Goal: Information Seeking & Learning: Compare options

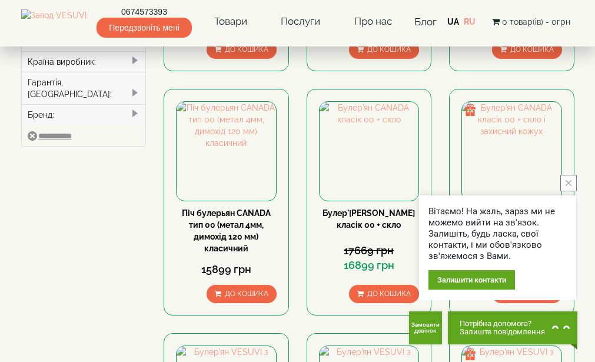
scroll to position [235, 0]
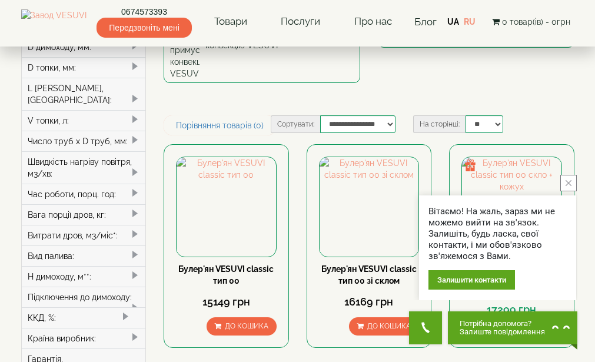
click at [568, 182] on icon "close button" at bounding box center [569, 183] width 6 height 6
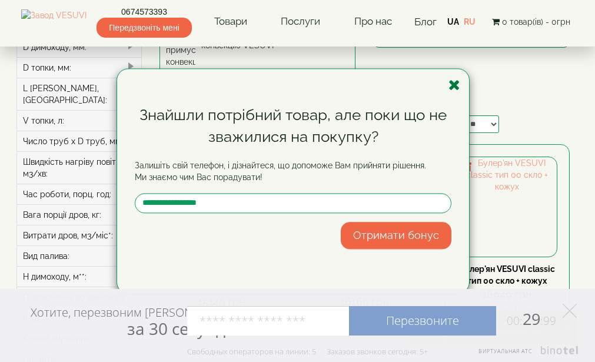
click at [457, 84] on icon "button" at bounding box center [455, 85] width 12 height 15
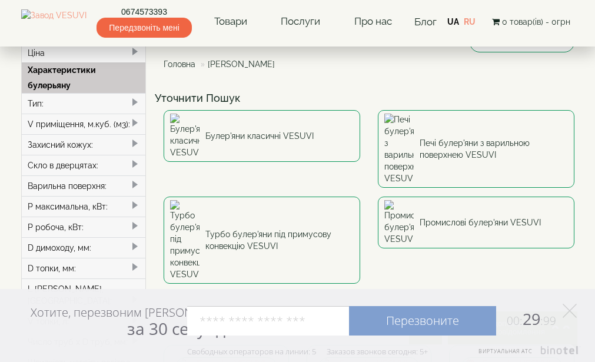
scroll to position [0, 0]
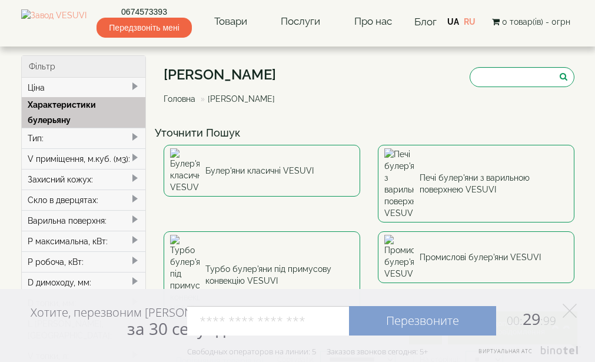
click at [132, 134] on span at bounding box center [134, 136] width 9 height 9
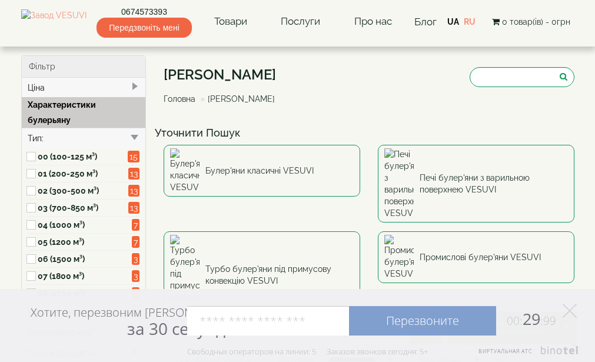
click at [86, 157] on label "00 (100-125 м³)" at bounding box center [83, 157] width 91 height 12
click at [138, 82] on span at bounding box center [134, 86] width 9 height 9
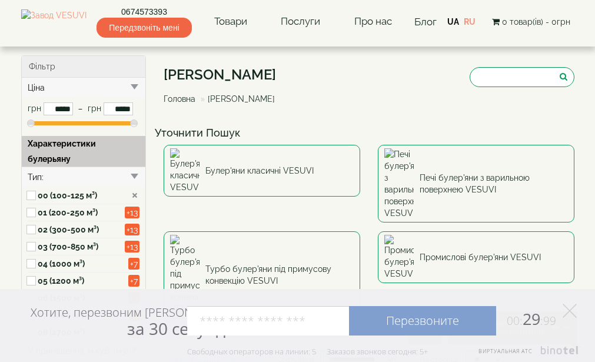
click at [135, 86] on span at bounding box center [134, 86] width 9 height 9
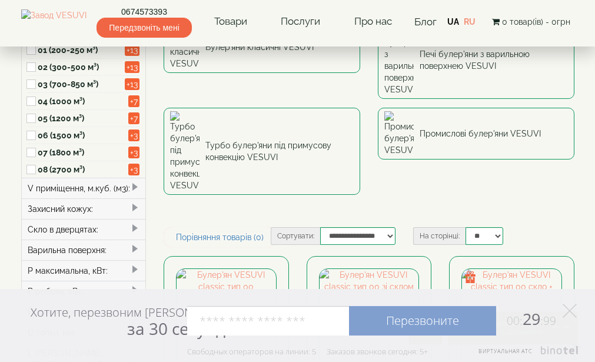
scroll to position [177, 0]
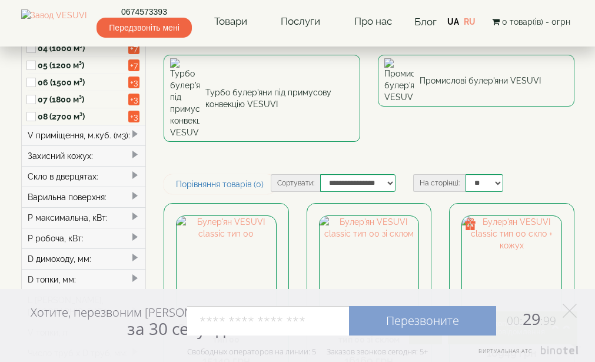
click at [137, 134] on span at bounding box center [134, 134] width 9 height 9
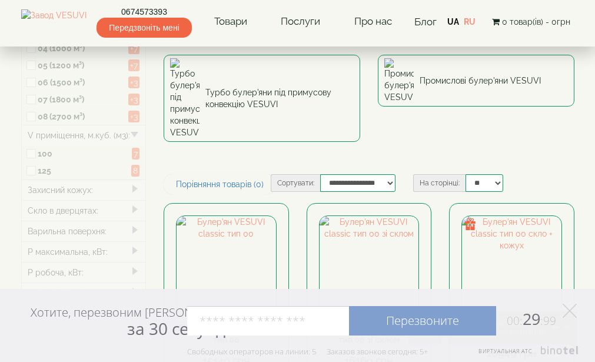
type input "*****"
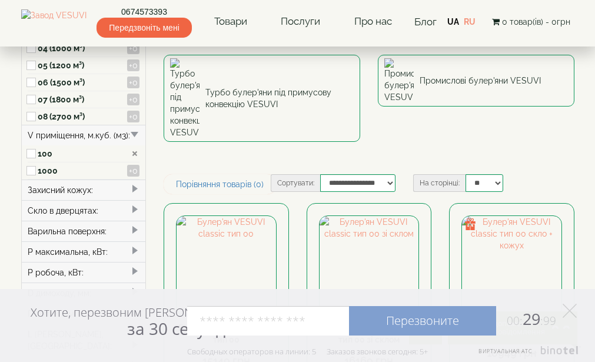
click at [134, 188] on span at bounding box center [134, 188] width 9 height 9
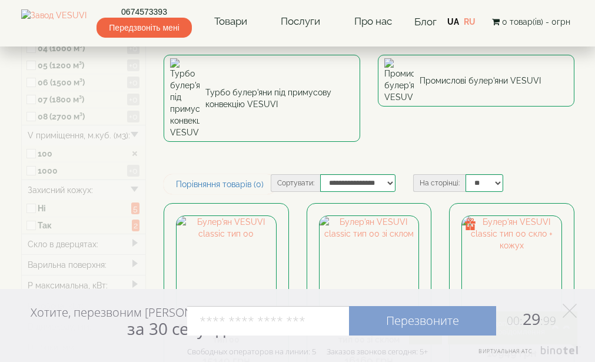
type input "*****"
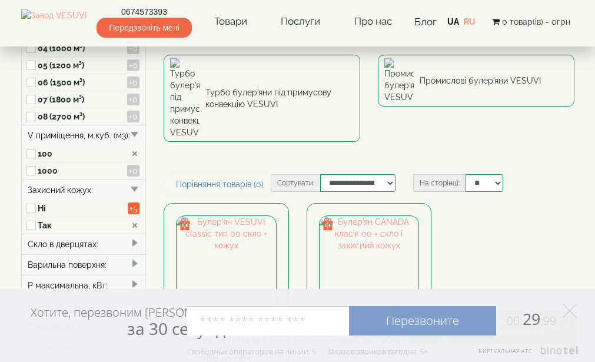
click at [125, 244] on div "Скло в дверцятах:" at bounding box center [84, 244] width 124 height 21
click at [133, 244] on span at bounding box center [134, 242] width 9 height 9
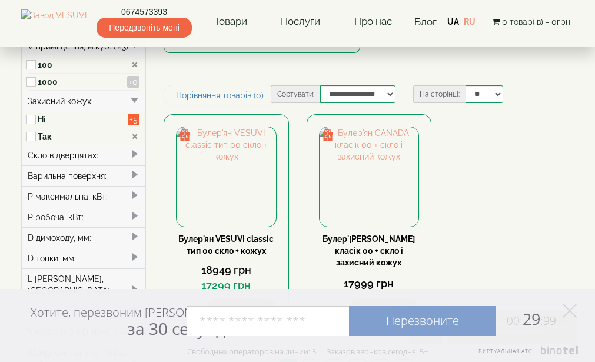
scroll to position [353, 0]
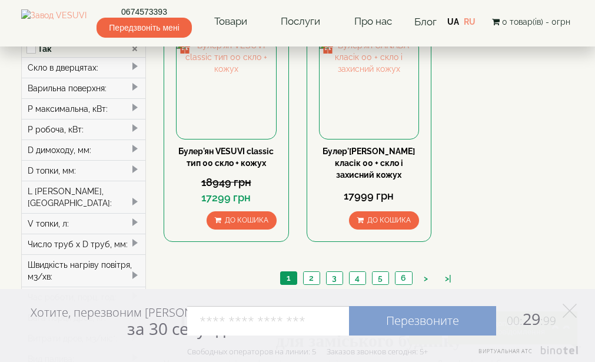
click at [132, 88] on span at bounding box center [134, 86] width 9 height 9
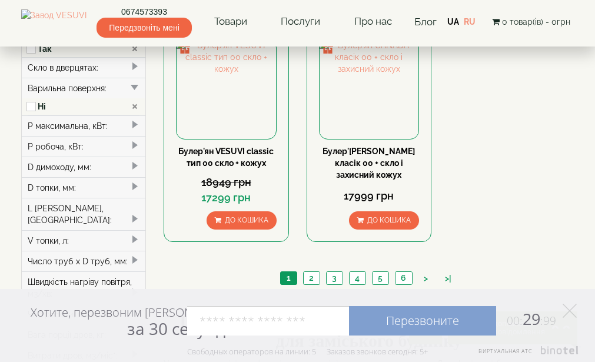
click at [129, 125] on div "P максимальна, кВт:" at bounding box center [84, 125] width 124 height 21
